Goal: Task Accomplishment & Management: Complete application form

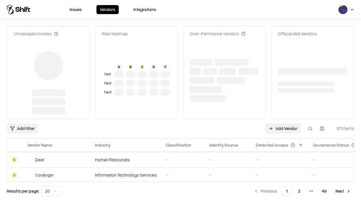
click at [283, 123] on link "Add Vendor" at bounding box center [282, 128] width 35 height 10
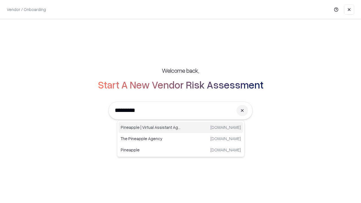
click at [181, 127] on div "Pineapple | Virtual Assistant Agency [DOMAIN_NAME]" at bounding box center [180, 127] width 125 height 11
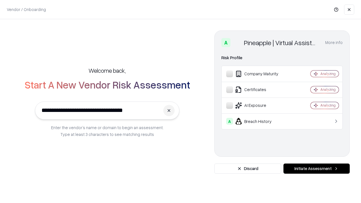
type input "**********"
click at [316, 169] on button "Initiate Assessment" at bounding box center [316, 169] width 66 height 10
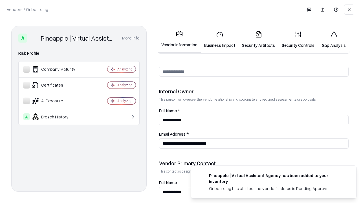
scroll to position [292, 0]
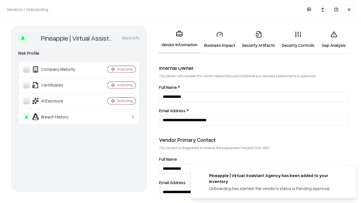
click at [258, 39] on link "Security Artifacts" at bounding box center [259, 40] width 40 height 26
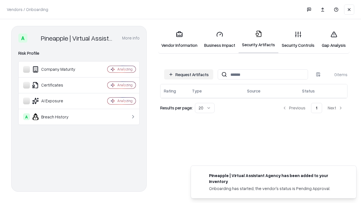
click at [189, 74] on button "Request Artifacts" at bounding box center [188, 74] width 49 height 10
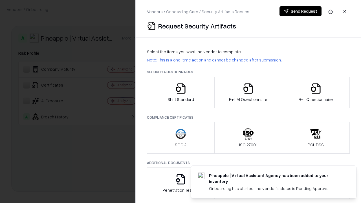
click at [316, 92] on icon "button" at bounding box center [315, 88] width 11 height 11
click at [248, 92] on icon "button" at bounding box center [247, 88] width 11 height 11
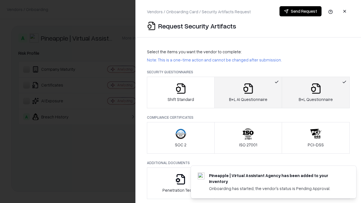
click at [300, 11] on button "Send Request" at bounding box center [300, 11] width 42 height 10
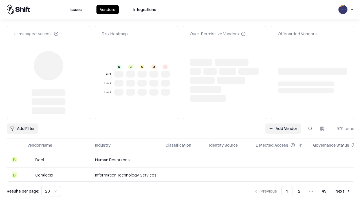
click at [283, 123] on link "Add Vendor" at bounding box center [282, 128] width 35 height 10
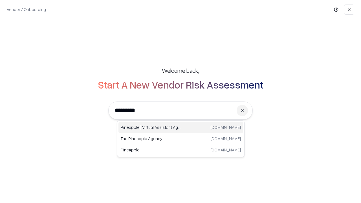
click at [181, 127] on div "Pineapple | Virtual Assistant Agency [DOMAIN_NAME]" at bounding box center [180, 127] width 125 height 11
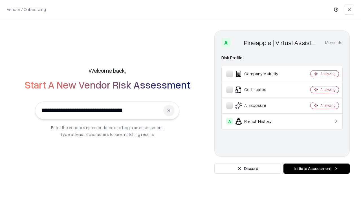
type input "**********"
click at [316, 169] on button "Initiate Assessment" at bounding box center [316, 169] width 66 height 10
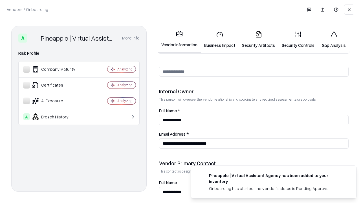
scroll to position [292, 0]
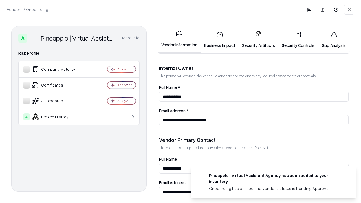
click at [334, 39] on link "Gap Analysis" at bounding box center [334, 40] width 32 height 26
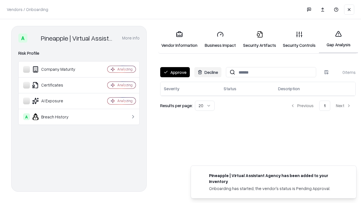
click at [175, 72] on button "Approve" at bounding box center [175, 72] width 30 height 10
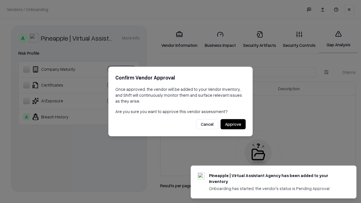
click at [233, 124] on button "Approve" at bounding box center [232, 124] width 25 height 10
